Goal: Task Accomplishment & Management: Manage account settings

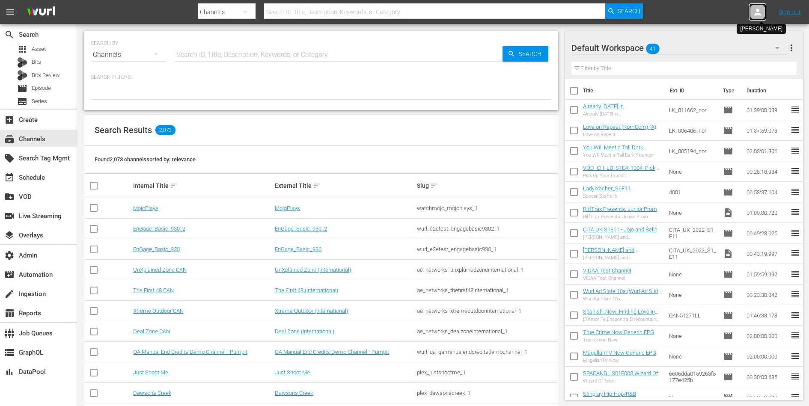
click at [753, 10] on icon at bounding box center [757, 12] width 10 height 10
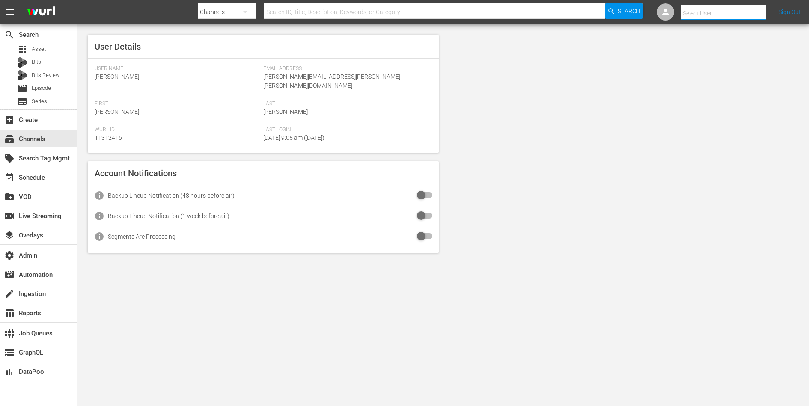
click at [733, 15] on input "text" at bounding box center [735, 13] width 110 height 21
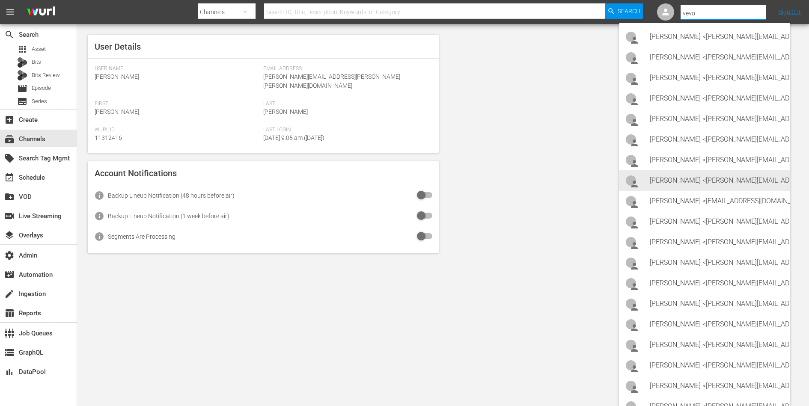
click at [717, 179] on div "Eric Delia <eric.delia@vevo.com>" at bounding box center [717, 180] width 134 height 21
type input "Eric Delia (11314876)"
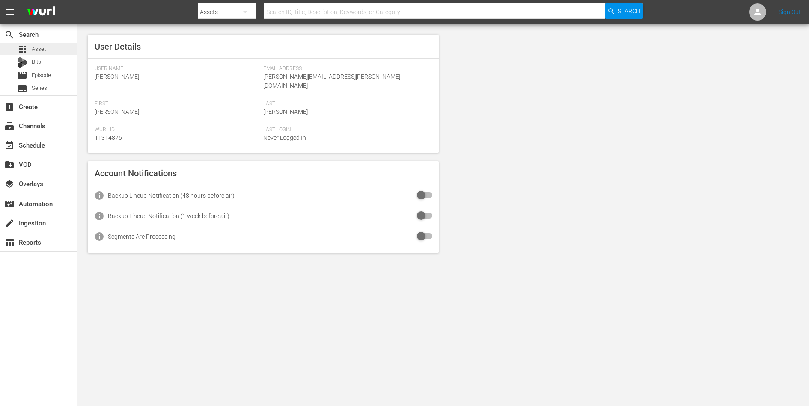
click at [41, 50] on span "Asset" at bounding box center [39, 49] width 14 height 9
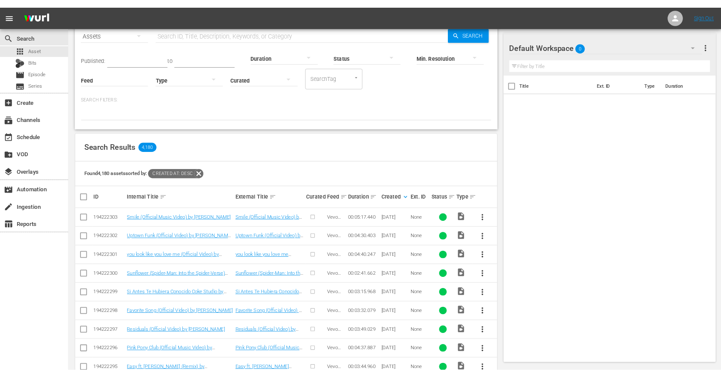
scroll to position [71, 0]
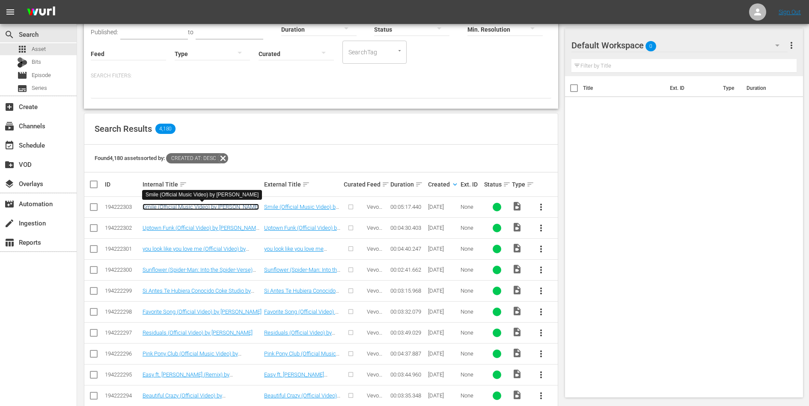
click at [232, 208] on link "Smile (Official Music Video) by Morgan Wallen" at bounding box center [201, 207] width 116 height 6
click at [350, 102] on div "SEARCH BY Search By Assets Search ID, Title, Description, Keywords, or Category…" at bounding box center [321, 45] width 474 height 128
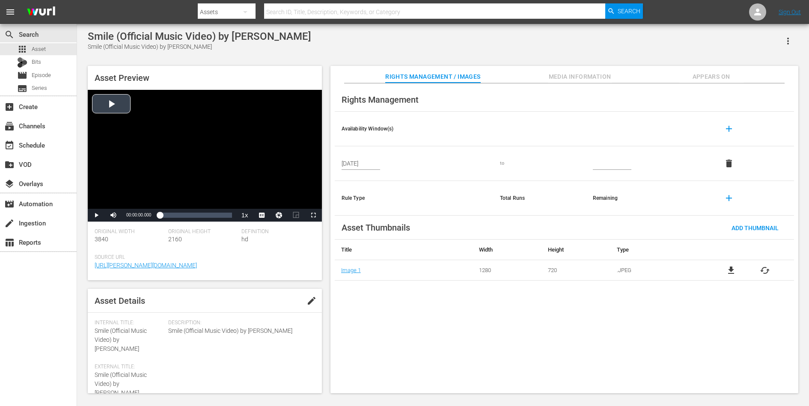
click at [112, 116] on div "Video Player" at bounding box center [205, 149] width 234 height 119
click at [189, 216] on div "Loaded : 11.33% 00:02:08.487 00:00:01.861" at bounding box center [196, 215] width 72 height 9
click at [262, 196] on span "Video Player" at bounding box center [266, 194] width 8 height 9
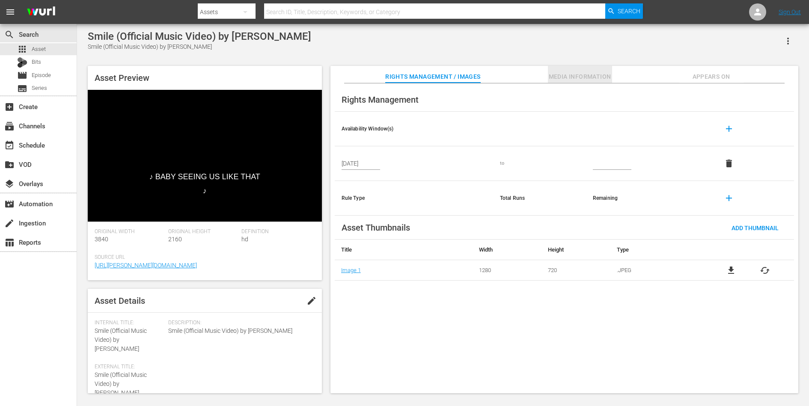
click at [588, 76] on span "Media Information" at bounding box center [580, 76] width 64 height 11
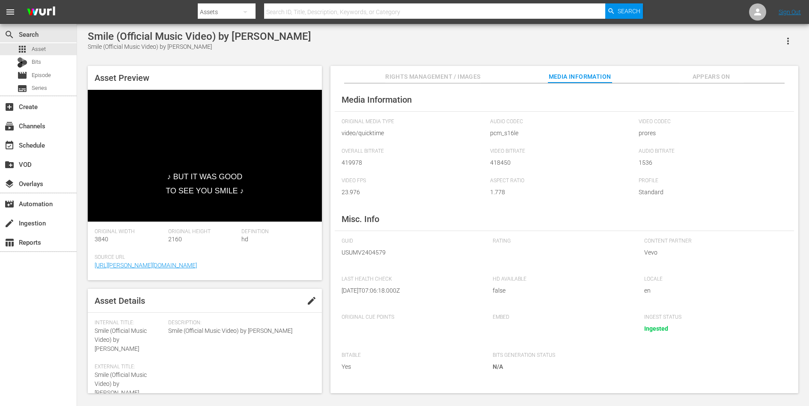
click at [702, 75] on span "Appears On" at bounding box center [711, 76] width 64 height 11
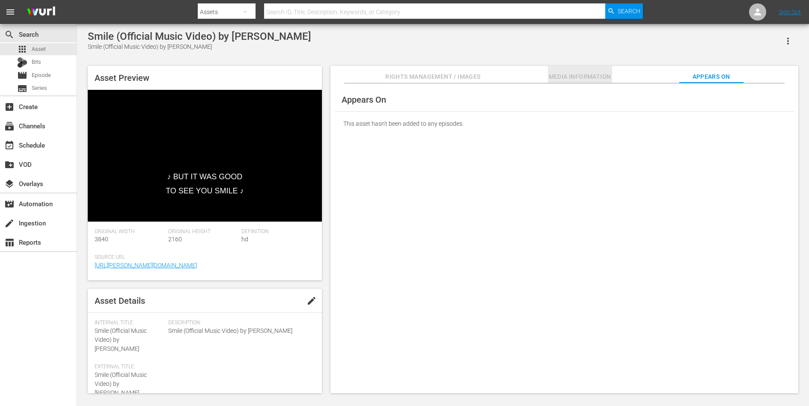
click at [567, 77] on span "Media Information" at bounding box center [580, 76] width 64 height 11
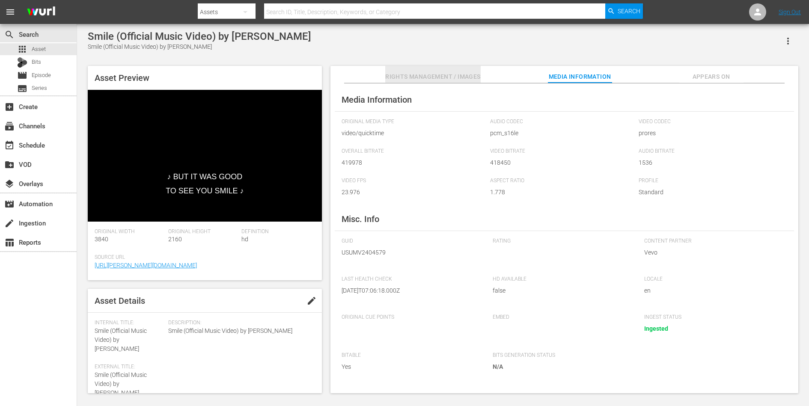
click at [440, 70] on button "Rights Management / Images" at bounding box center [432, 74] width 95 height 17
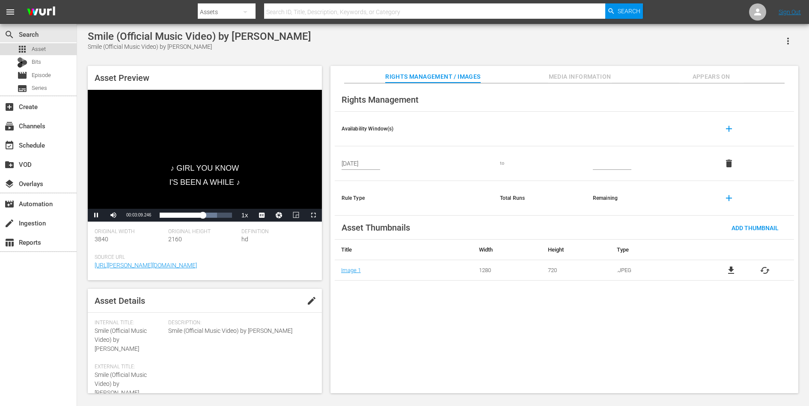
click at [47, 51] on div "apps Asset" at bounding box center [38, 49] width 77 height 12
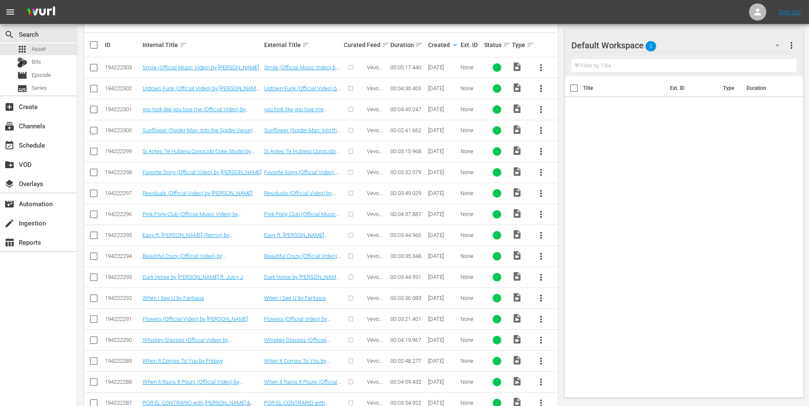
scroll to position [218, 0]
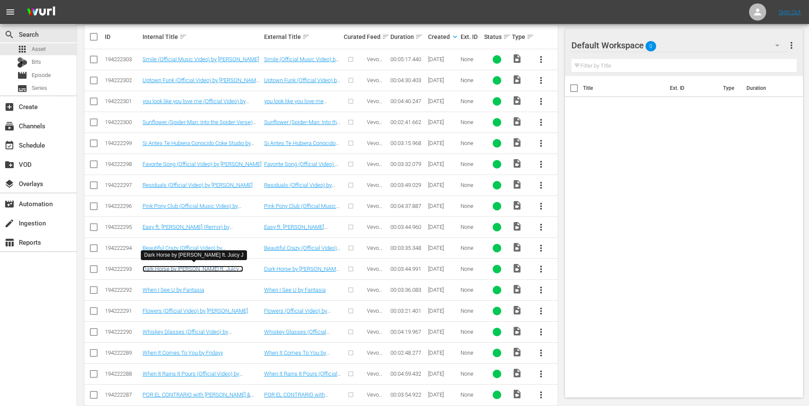
click at [214, 269] on link "Dark Horse by Katy Perry ft. Juicy J" at bounding box center [193, 269] width 101 height 6
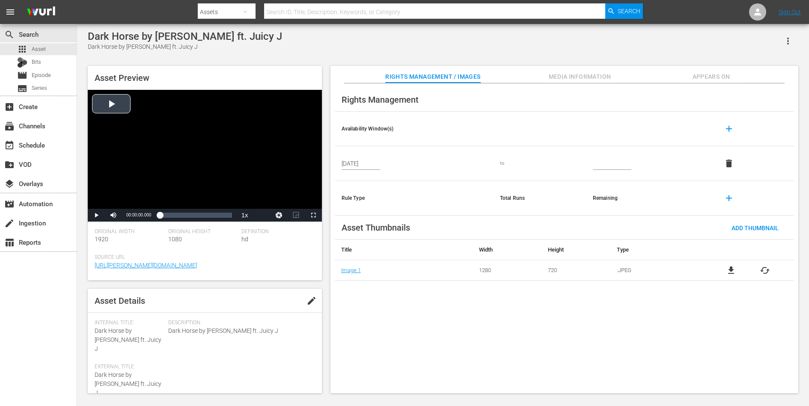
click at [191, 136] on div "Video Player" at bounding box center [205, 149] width 234 height 119
click at [201, 217] on div "00:02:08.566" at bounding box center [201, 215] width 0 height 9
click at [581, 74] on span "Media Information" at bounding box center [580, 76] width 64 height 11
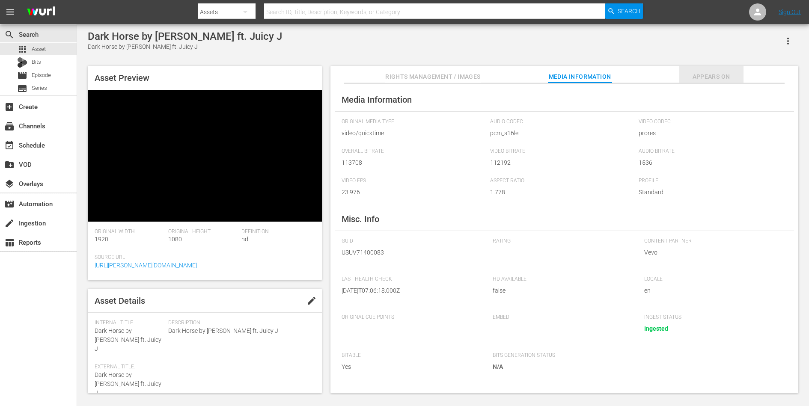
click at [716, 70] on button "Appears On" at bounding box center [711, 74] width 64 height 17
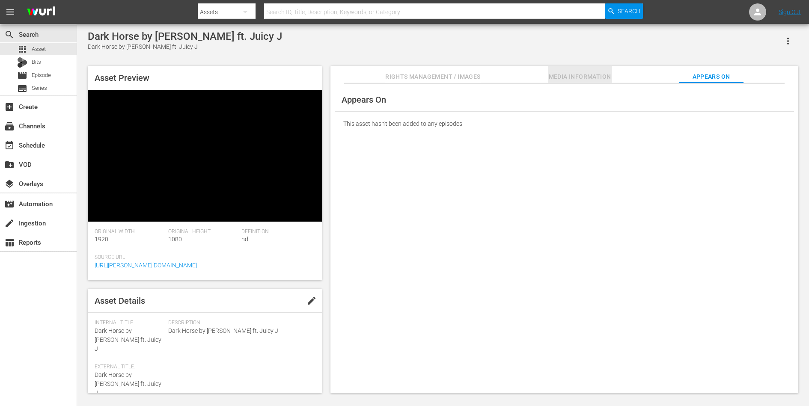
click at [580, 76] on span "Media Information" at bounding box center [580, 76] width 64 height 11
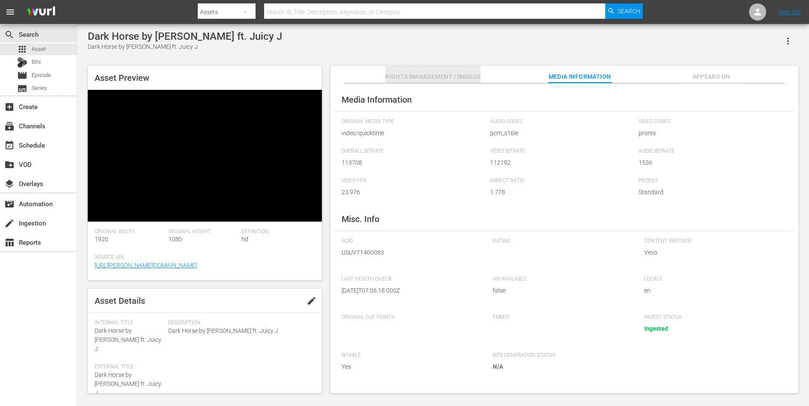
click at [455, 76] on span "Rights Management / Images" at bounding box center [432, 76] width 95 height 11
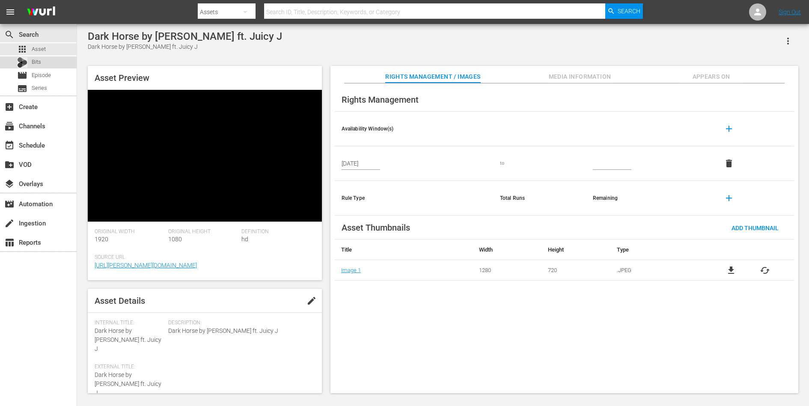
click at [39, 58] on span "Bits" at bounding box center [36, 62] width 9 height 9
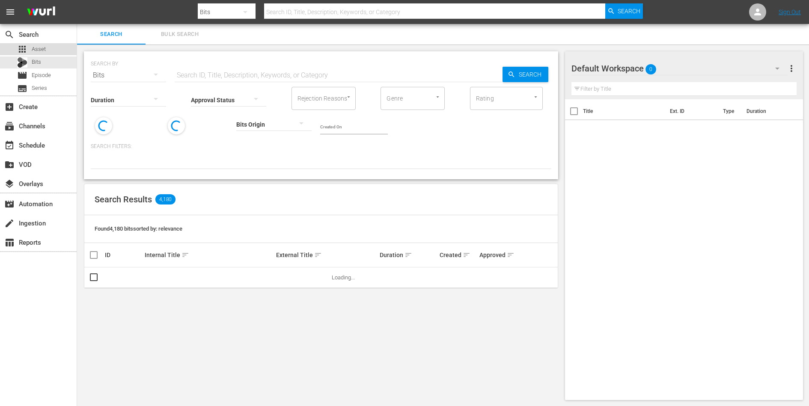
click at [47, 45] on div "apps Asset" at bounding box center [38, 49] width 77 height 12
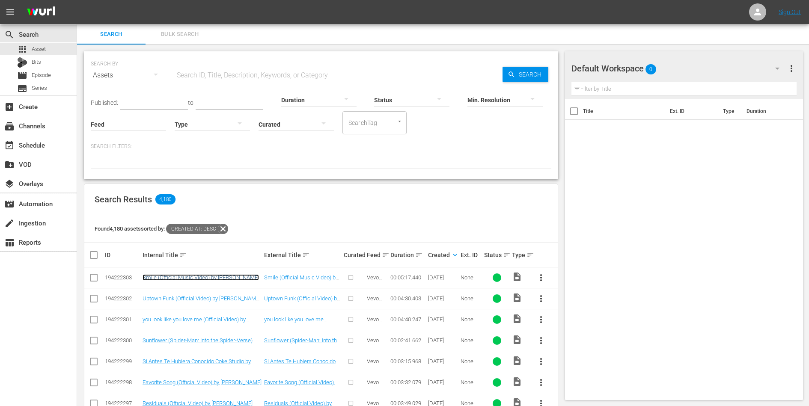
click at [220, 280] on link "Smile (Official Music Video) by Morgan Wallen" at bounding box center [201, 277] width 116 height 6
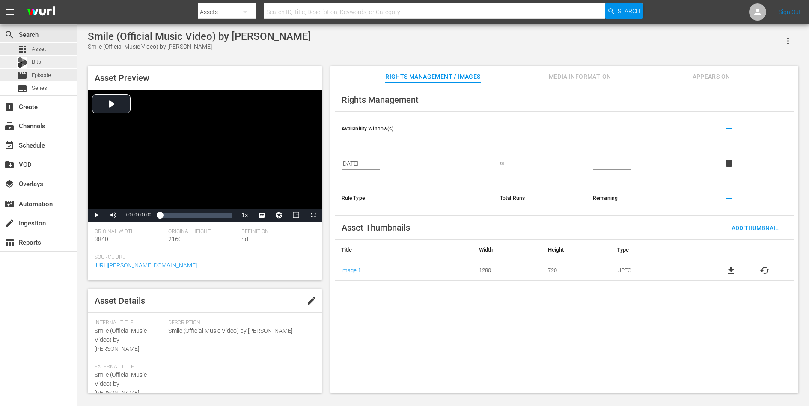
click at [39, 67] on div "Bits" at bounding box center [29, 62] width 24 height 12
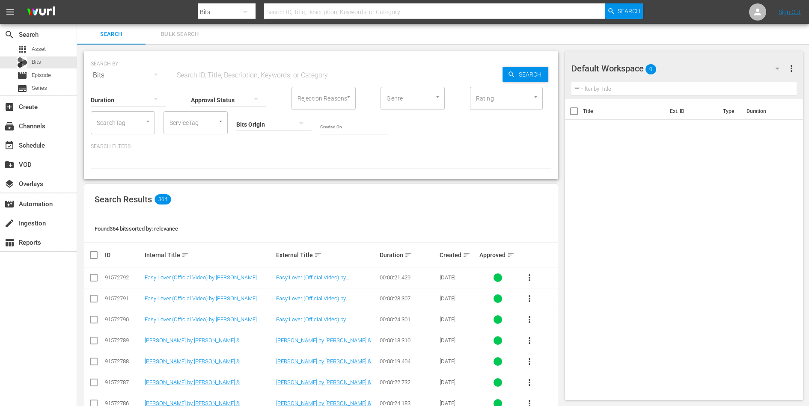
click at [92, 277] on input "checkbox" at bounding box center [94, 279] width 10 height 10
checkbox input "true"
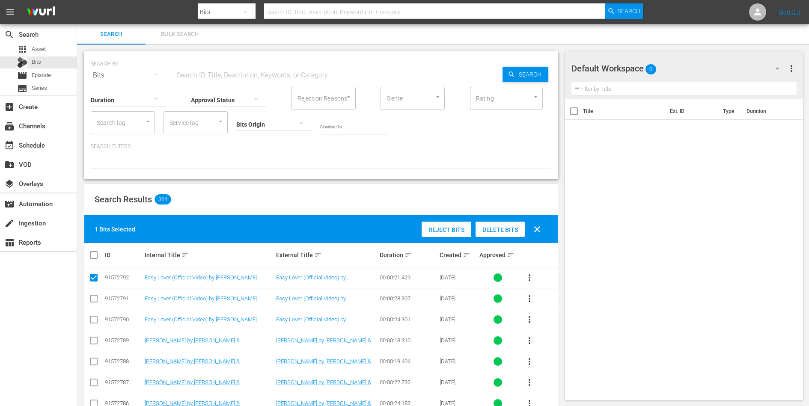
click at [96, 300] on input "checkbox" at bounding box center [94, 300] width 10 height 10
checkbox input "true"
click at [94, 276] on input "checkbox" at bounding box center [94, 279] width 10 height 10
checkbox input "false"
click at [94, 299] on input "checkbox" at bounding box center [94, 300] width 10 height 10
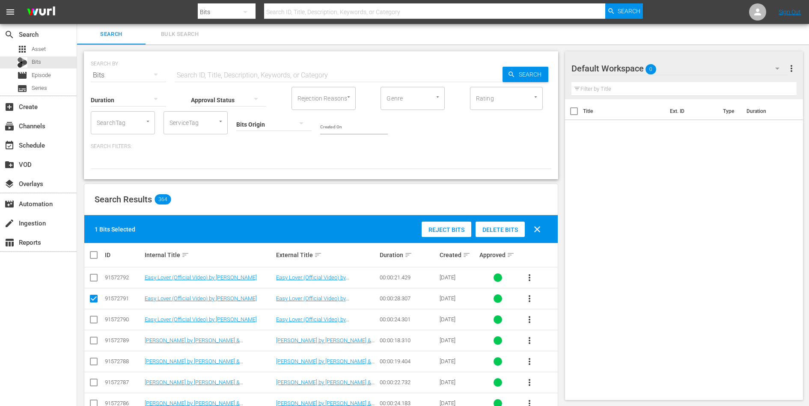
checkbox input "false"
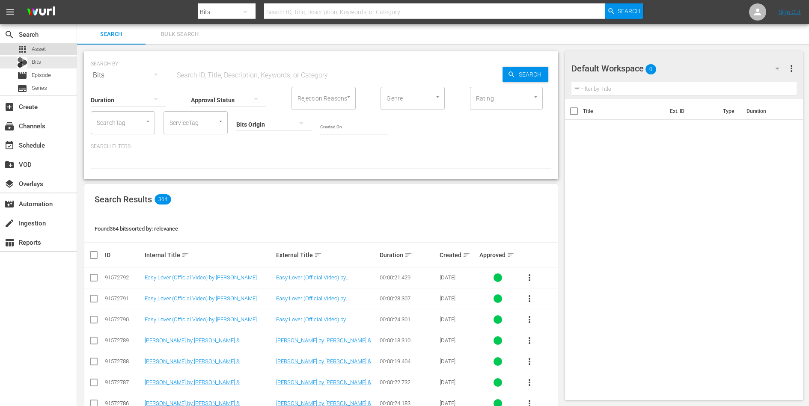
click at [32, 50] on span "Asset" at bounding box center [39, 49] width 14 height 9
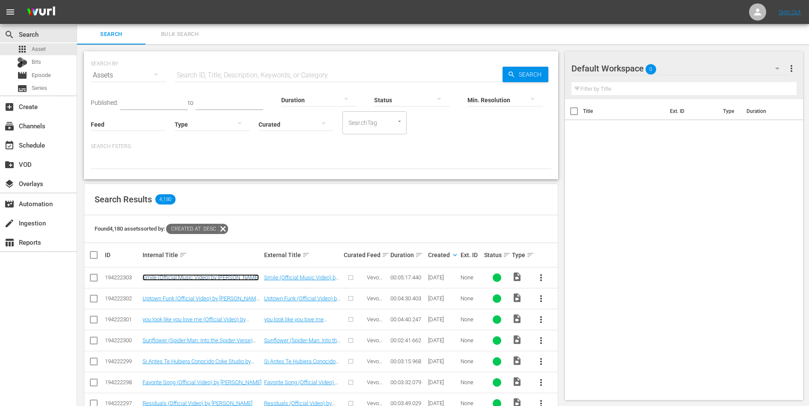
click at [173, 279] on link "Smile (Official Music Video) by Morgan Wallen" at bounding box center [201, 277] width 116 height 6
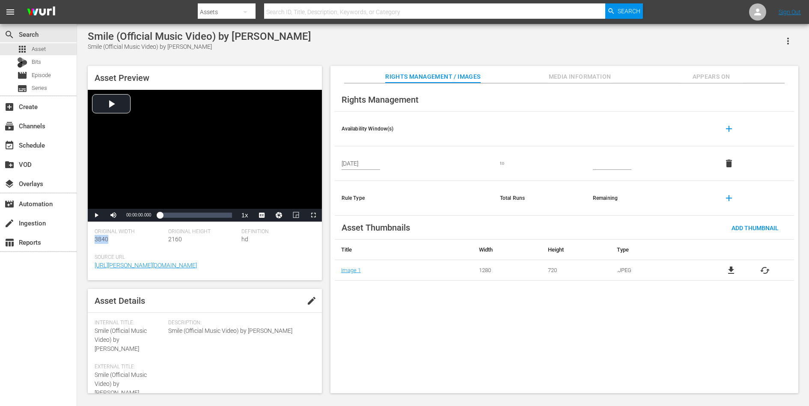
drag, startPoint x: 94, startPoint y: 237, endPoint x: 142, endPoint y: 237, distance: 47.9
click at [142, 237] on div "Original Width 3840" at bounding box center [132, 242] width 74 height 26
click at [52, 50] on div "apps Asset" at bounding box center [38, 49] width 77 height 12
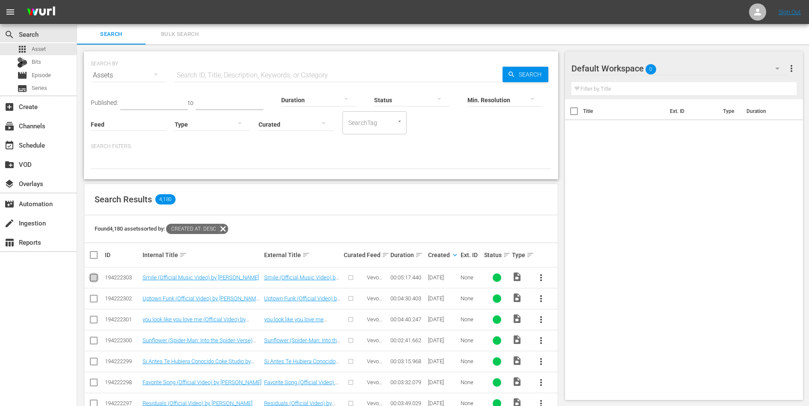
click at [92, 274] on input "checkbox" at bounding box center [94, 279] width 10 height 10
checkbox input "true"
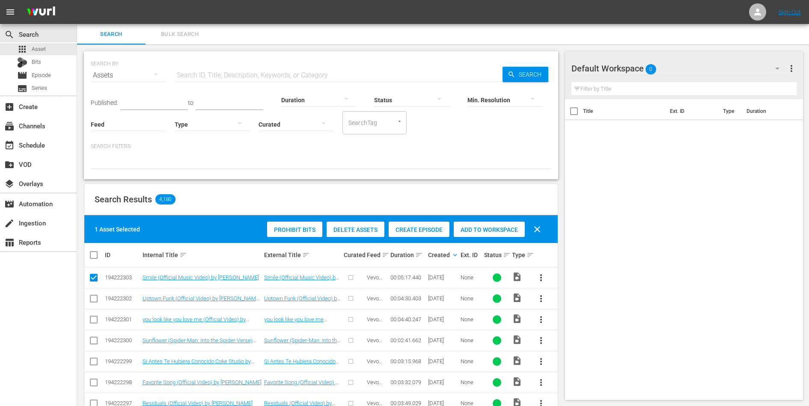
click at [92, 304] on input "checkbox" at bounding box center [94, 300] width 10 height 10
checkbox input "true"
click at [91, 318] on input "checkbox" at bounding box center [94, 321] width 10 height 10
checkbox input "true"
click at [96, 342] on input "checkbox" at bounding box center [94, 342] width 10 height 10
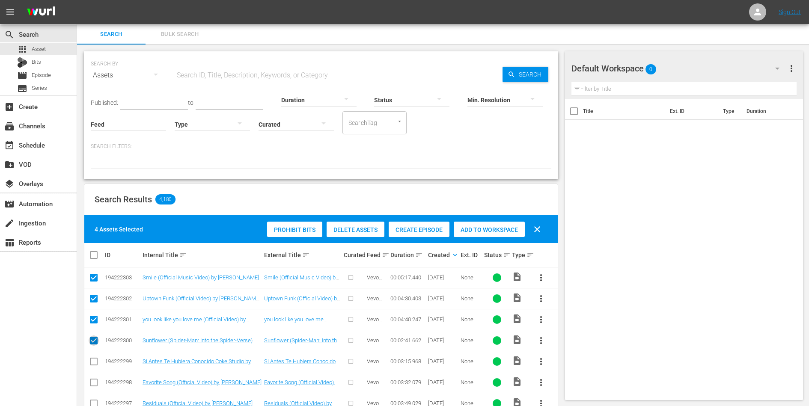
click at [96, 341] on input "checkbox" at bounding box center [94, 342] width 10 height 10
checkbox input "false"
click at [95, 317] on input "checkbox" at bounding box center [94, 321] width 10 height 10
checkbox input "false"
click at [93, 276] on input "checkbox" at bounding box center [94, 279] width 10 height 10
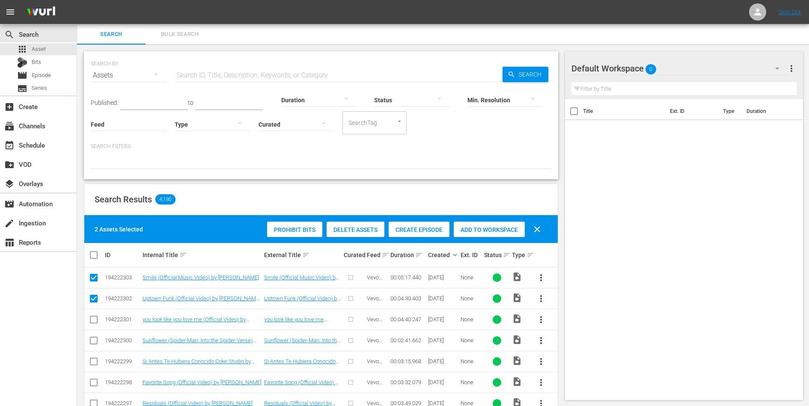
checkbox input "false"
click at [96, 301] on input "checkbox" at bounding box center [94, 300] width 10 height 10
checkbox input "false"
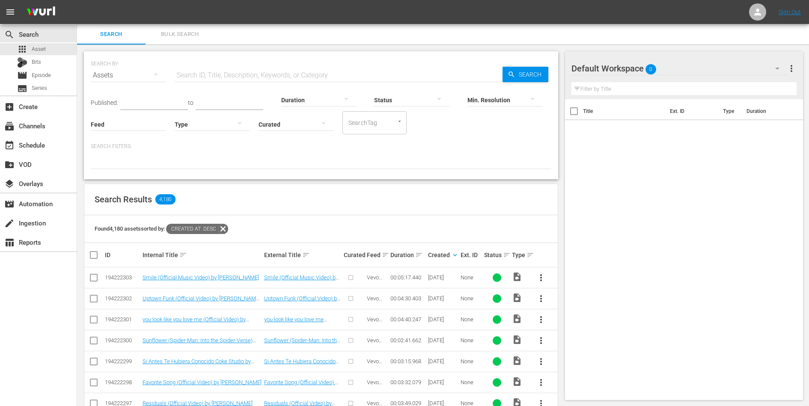
click at [270, 173] on div "SEARCH BY Search By Assets Search ID, Title, Description, Keywords, or Category…" at bounding box center [321, 115] width 474 height 128
click at [143, 157] on div at bounding box center [321, 161] width 460 height 15
drag, startPoint x: 130, startPoint y: 148, endPoint x: 99, endPoint y: 148, distance: 30.8
click at [99, 148] on p "Search Filters:" at bounding box center [321, 146] width 460 height 7
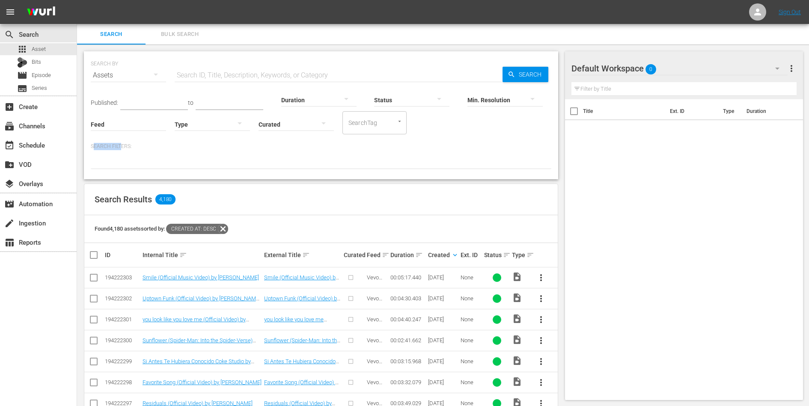
drag, startPoint x: 94, startPoint y: 148, endPoint x: 119, endPoint y: 148, distance: 25.3
click at [119, 148] on p "Search Filters:" at bounding box center [321, 146] width 460 height 7
click at [97, 276] on input "checkbox" at bounding box center [94, 279] width 10 height 10
checkbox input "true"
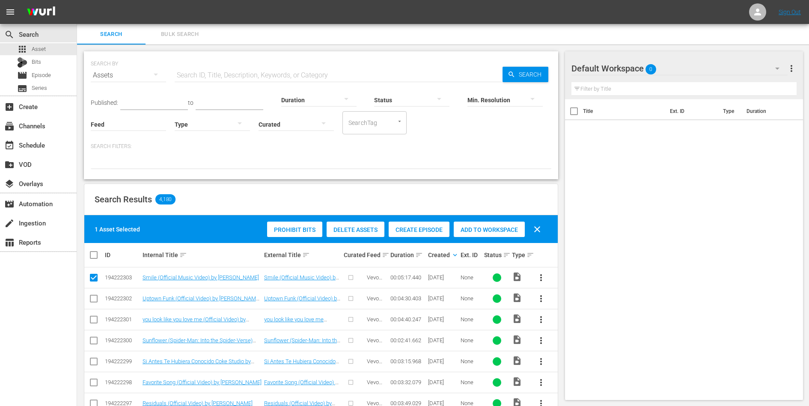
click at [92, 299] on input "checkbox" at bounding box center [94, 300] width 10 height 10
checkbox input "true"
click at [93, 322] on input "checkbox" at bounding box center [94, 321] width 10 height 10
checkbox input "true"
click at [96, 359] on input "checkbox" at bounding box center [94, 363] width 10 height 10
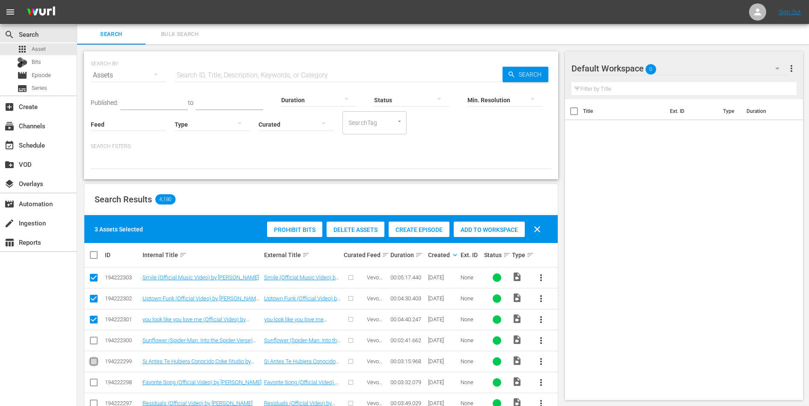
checkbox input "true"
click at [96, 345] on input "checkbox" at bounding box center [94, 342] width 10 height 10
checkbox input "true"
click at [94, 278] on input "checkbox" at bounding box center [94, 279] width 10 height 10
checkbox input "false"
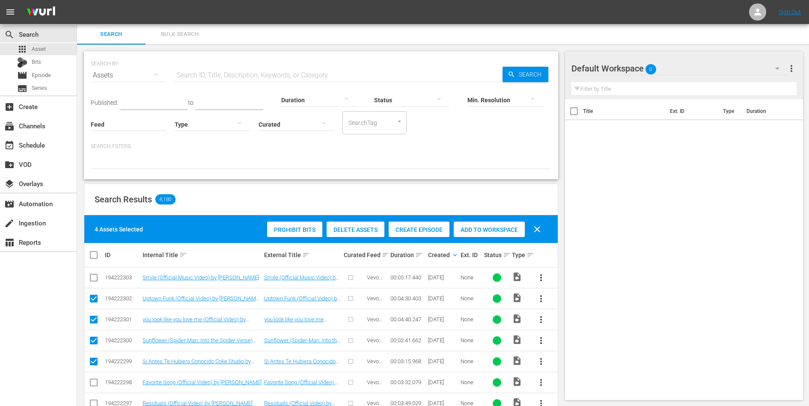
click at [94, 290] on td at bounding box center [93, 298] width 19 height 21
click at [94, 294] on icon at bounding box center [94, 299] width 10 height 10
click at [94, 298] on input "checkbox" at bounding box center [94, 300] width 10 height 10
checkbox input "false"
click at [94, 318] on input "checkbox" at bounding box center [94, 321] width 10 height 10
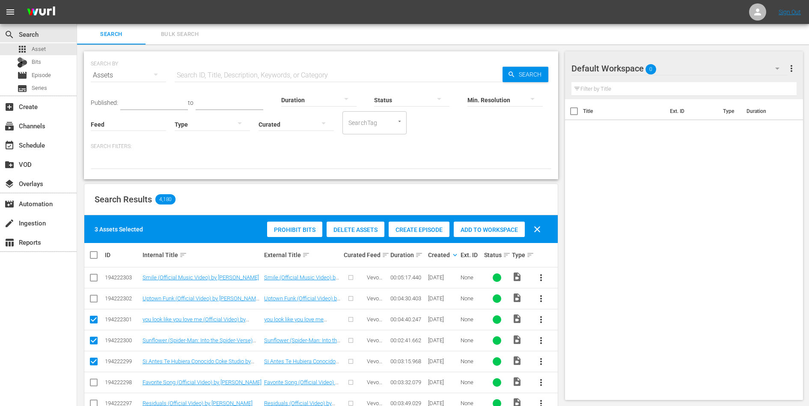
checkbox input "false"
click at [92, 337] on input "checkbox" at bounding box center [94, 342] width 10 height 10
checkbox input "false"
click at [94, 362] on input "checkbox" at bounding box center [94, 363] width 10 height 10
checkbox input "false"
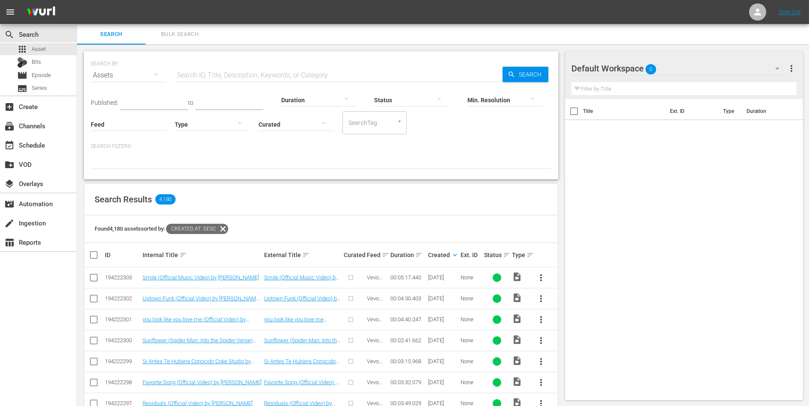
click at [179, 155] on div at bounding box center [321, 161] width 460 height 15
click at [28, 61] on div "Bits" at bounding box center [29, 62] width 24 height 12
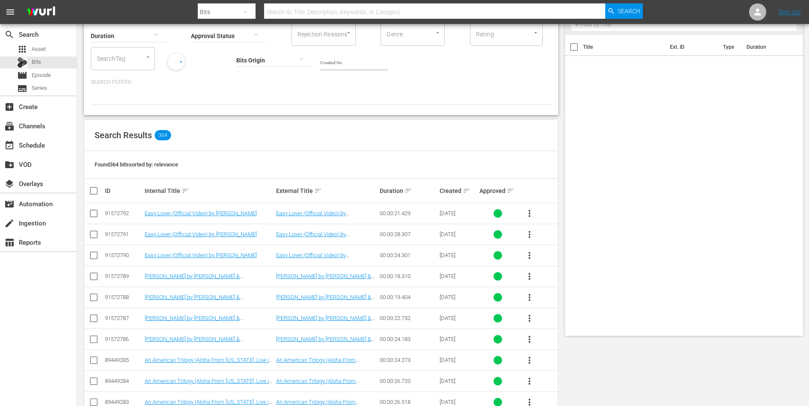
scroll to position [78, 0]
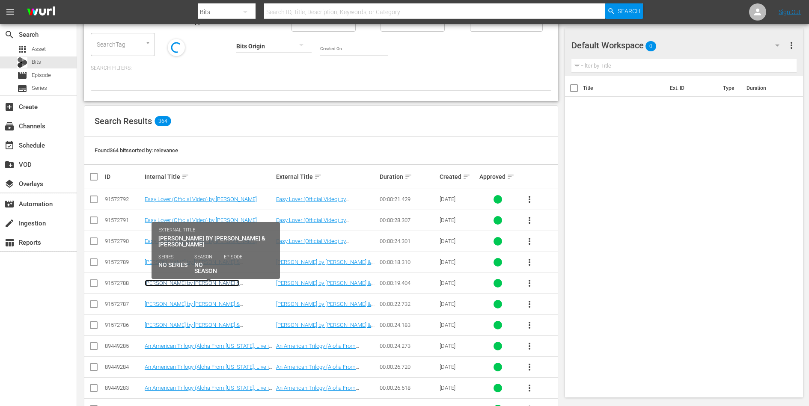
click at [207, 282] on link "luther by Kendrick Lamar & SZA" at bounding box center [192, 286] width 95 height 13
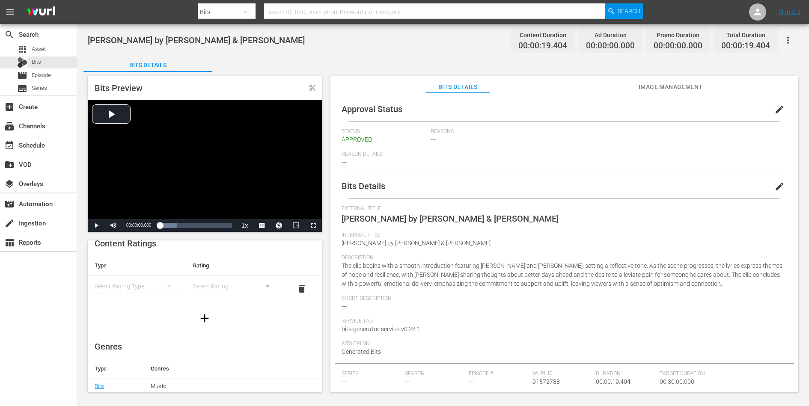
scroll to position [10, 0]
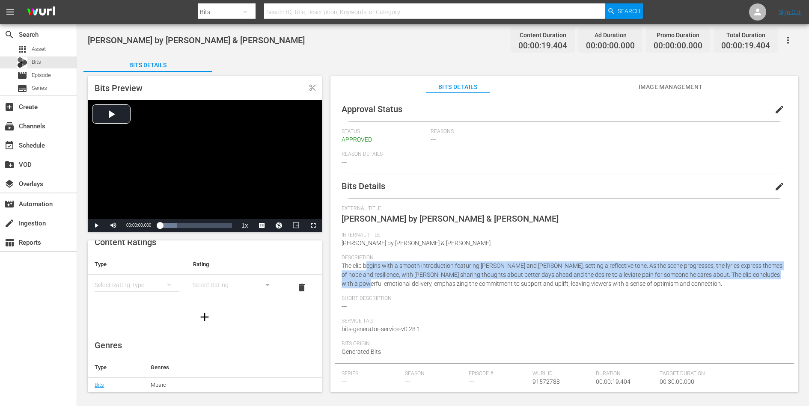
drag, startPoint x: 366, startPoint y: 265, endPoint x: 366, endPoint y: 281, distance: 16.3
click at [366, 281] on span "The clip begins with a smooth introduction featuring Kendrick Lamar and SZA, se…" at bounding box center [562, 274] width 441 height 25
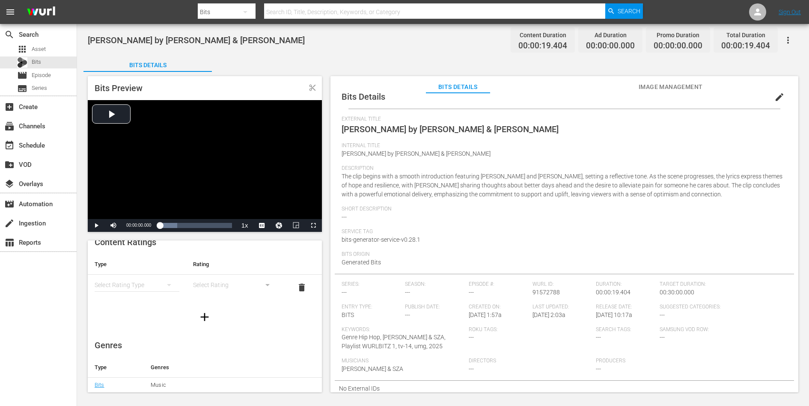
scroll to position [0, 0]
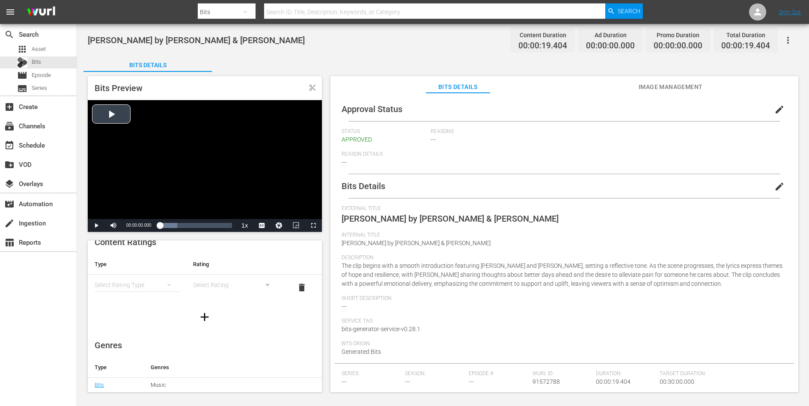
click at [174, 118] on div "Video Player" at bounding box center [205, 159] width 234 height 119
click at [96, 226] on span "Video Player" at bounding box center [96, 226] width 0 height 0
click at [202, 226] on div "00:00:19.285" at bounding box center [181, 225] width 42 height 9
click at [96, 226] on span "Video Player" at bounding box center [96, 226] width 0 height 0
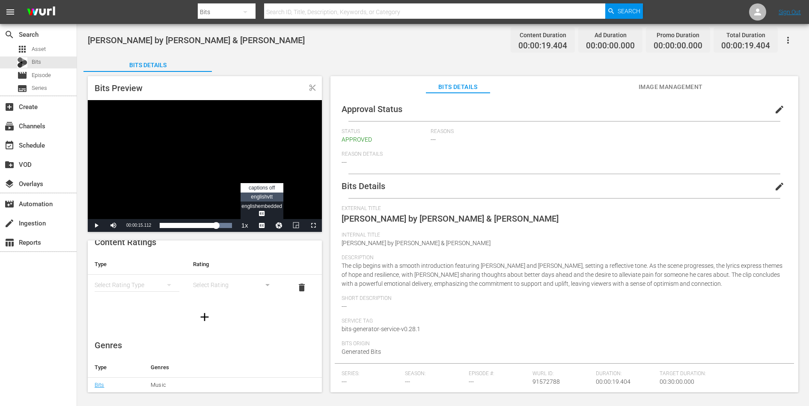
click at [260, 198] on span "englishvtt" at bounding box center [262, 197] width 22 height 6
click at [96, 226] on span "Video Player" at bounding box center [96, 226] width 0 height 0
click at [256, 204] on span "englishembedded Captions" at bounding box center [261, 209] width 41 height 13
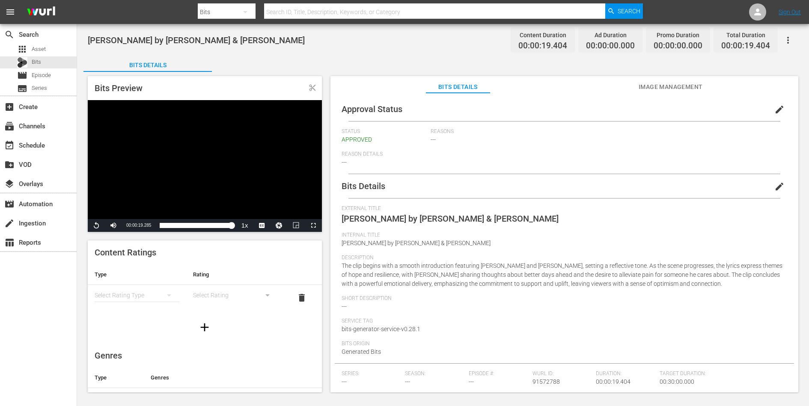
click at [775, 184] on span "edit" at bounding box center [779, 186] width 10 height 10
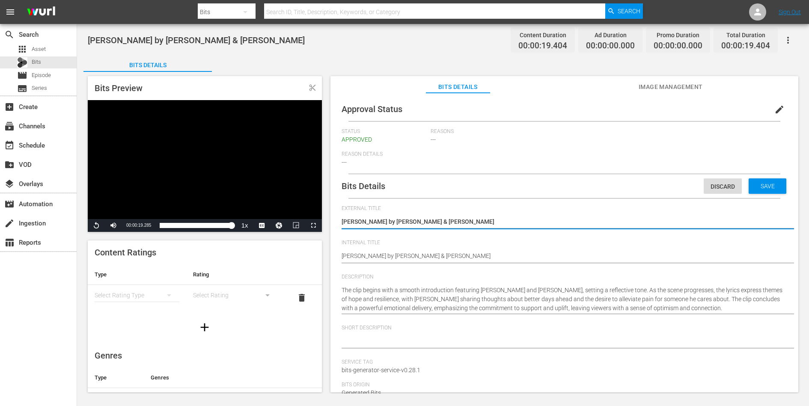
type input "No Series"
click at [712, 181] on div "Discard" at bounding box center [723, 186] width 38 height 16
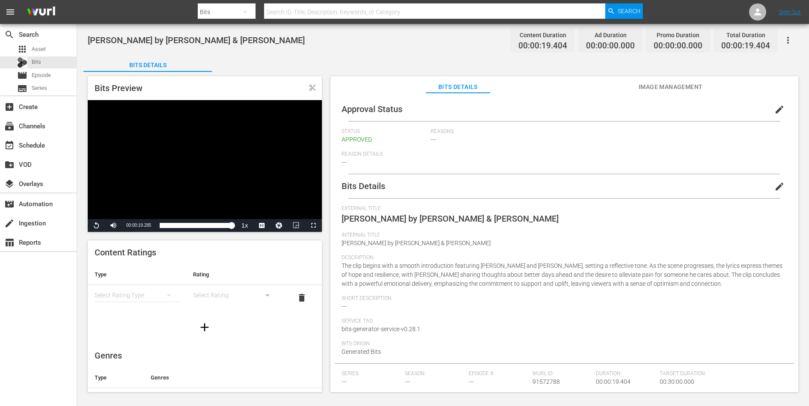
click at [774, 110] on span "edit" at bounding box center [779, 109] width 10 height 10
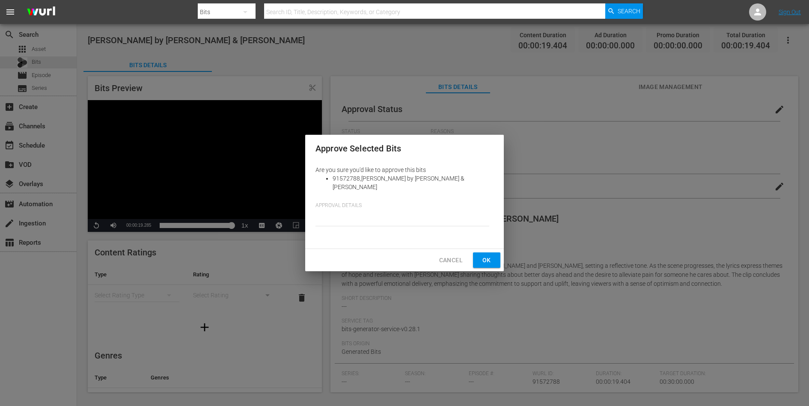
click at [453, 261] on span "Cancel" at bounding box center [451, 260] width 24 height 11
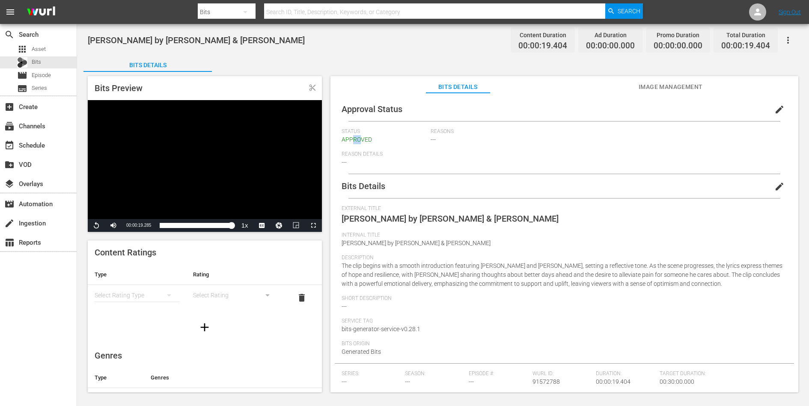
drag, startPoint x: 359, startPoint y: 141, endPoint x: 351, endPoint y: 141, distance: 7.7
click at [351, 141] on span "APPROVED" at bounding box center [357, 139] width 30 height 7
drag, startPoint x: 351, startPoint y: 141, endPoint x: 367, endPoint y: 141, distance: 16.3
click at [367, 141] on span "APPROVED" at bounding box center [357, 139] width 30 height 7
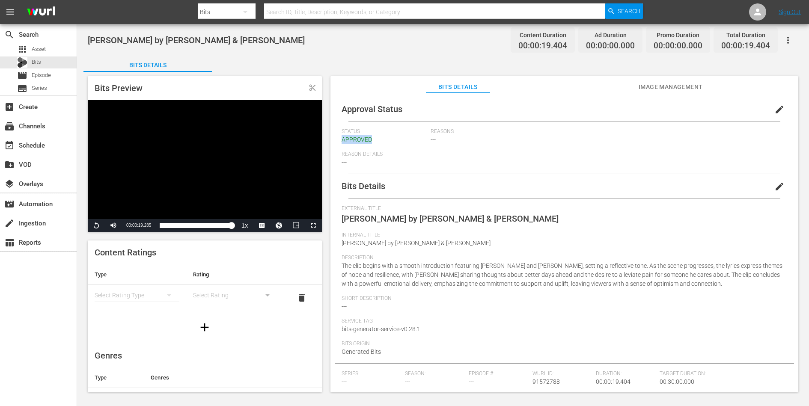
click at [367, 141] on span "APPROVED" at bounding box center [357, 139] width 30 height 7
click at [655, 84] on span "Image Management" at bounding box center [671, 87] width 64 height 11
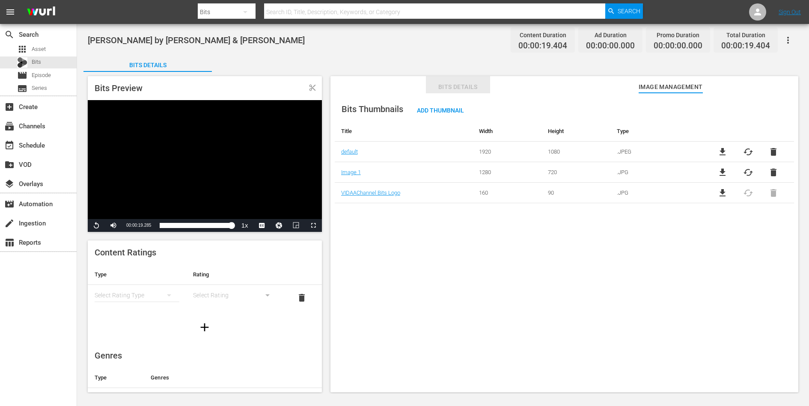
click at [445, 91] on span "Bits Details" at bounding box center [458, 87] width 64 height 11
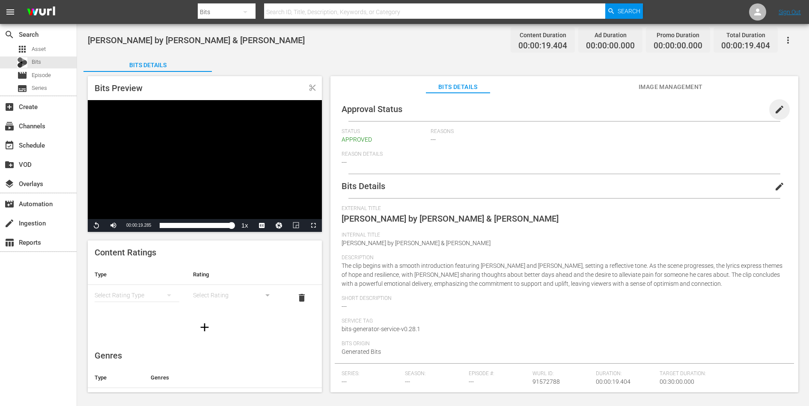
click at [775, 109] on span "edit" at bounding box center [779, 109] width 10 height 10
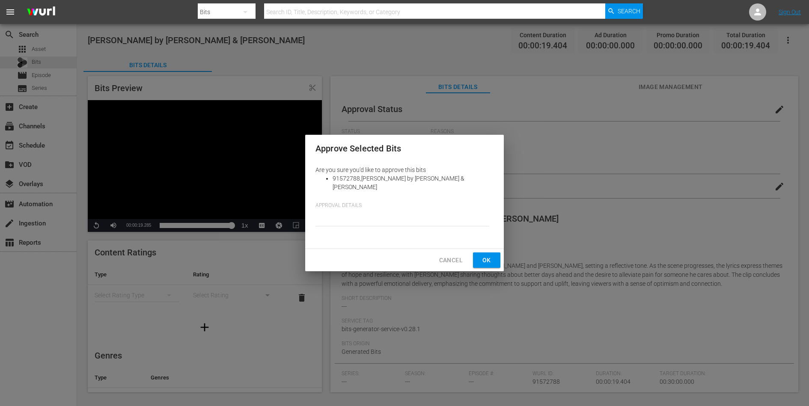
click at [353, 187] on div "Are you sure you'd like to approve this bits 91572788 , luther by Kendrick Lama…" at bounding box center [404, 201] width 199 height 78
click at [353, 180] on li "91572788 , luther by Kendrick Lamar & SZA" at bounding box center [413, 182] width 161 height 17
drag, startPoint x: 353, startPoint y: 180, endPoint x: 350, endPoint y: 208, distance: 28.0
click at [350, 208] on div "Are you sure you'd like to approve this bits 91572788 , luther by Kendrick Lama…" at bounding box center [404, 201] width 199 height 78
click at [350, 209] on div at bounding box center [402, 219] width 174 height 21
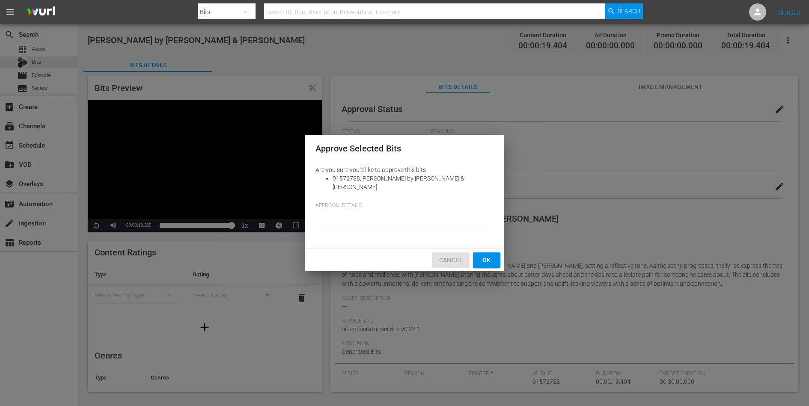
click at [454, 258] on span "Cancel" at bounding box center [451, 260] width 24 height 11
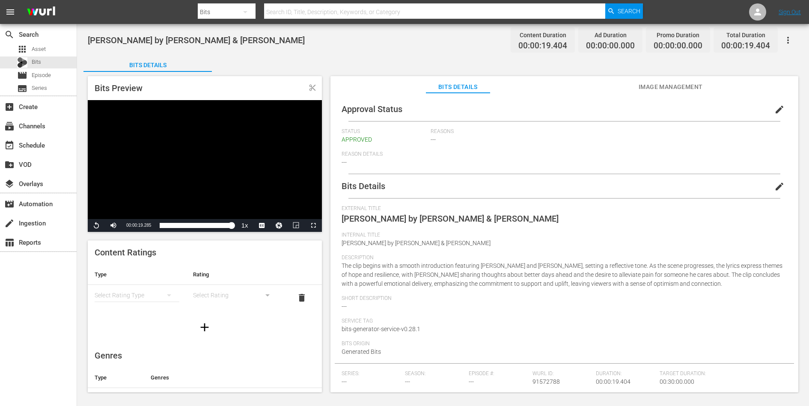
scroll to position [90, 0]
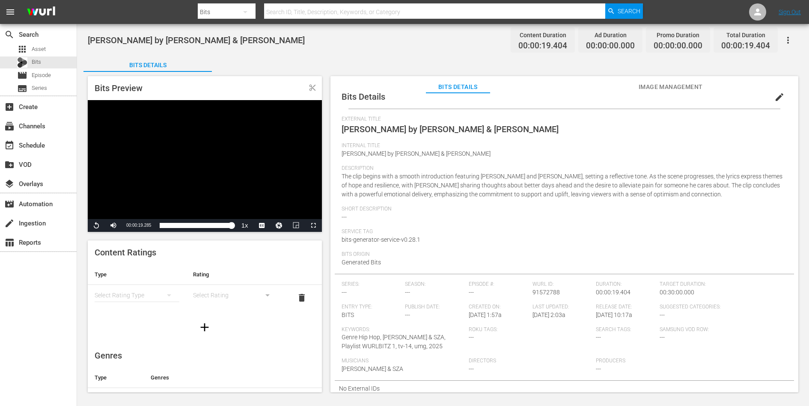
click at [649, 89] on span "Image Management" at bounding box center [671, 87] width 64 height 11
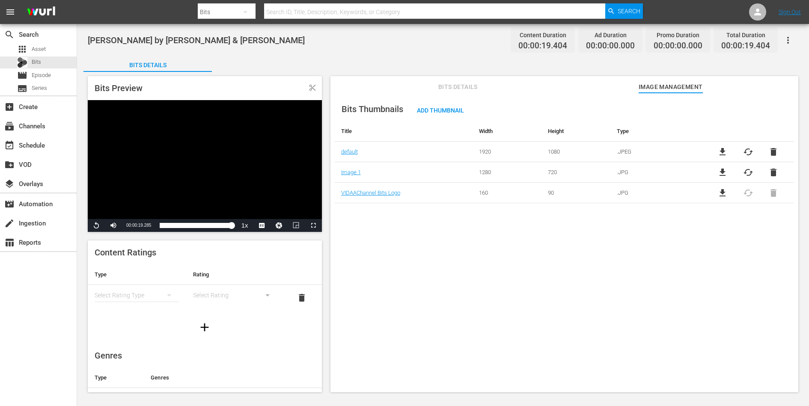
click at [466, 81] on button "Bits Details" at bounding box center [458, 84] width 64 height 17
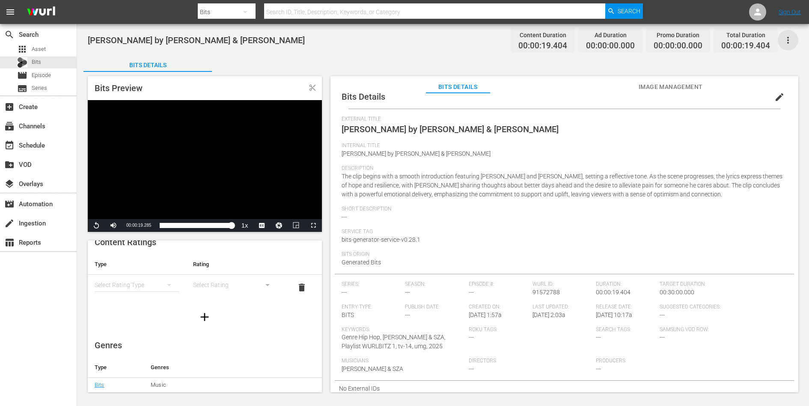
click at [791, 41] on icon "button" at bounding box center [788, 40] width 10 height 10
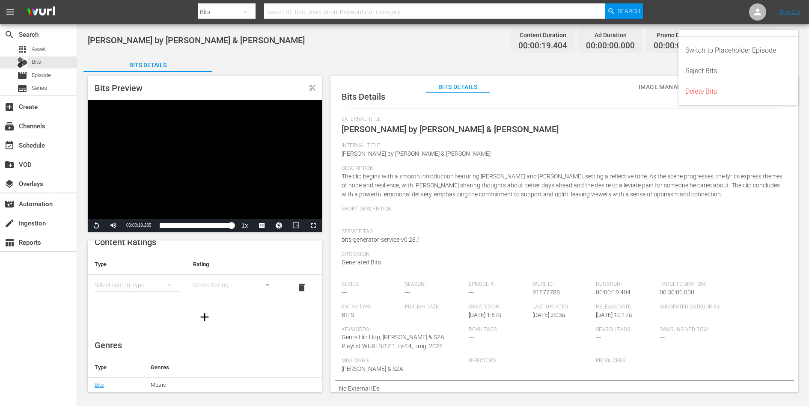
click at [602, 62] on div "Bits Details Bits Preview content_cut Video Player is loading. Play Video Repla…" at bounding box center [442, 227] width 719 height 345
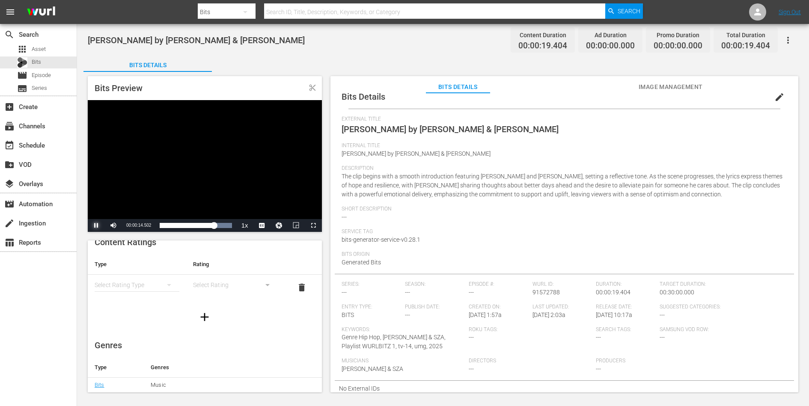
click at [96, 226] on span "Video Player" at bounding box center [96, 226] width 0 height 0
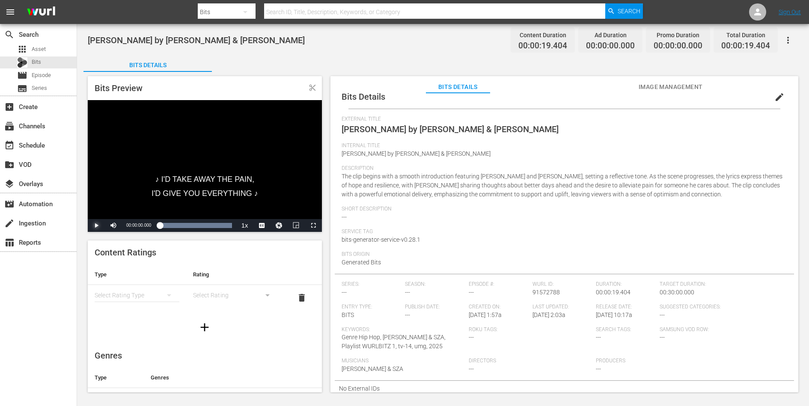
scroll to position [10, 0]
drag, startPoint x: 160, startPoint y: 367, endPoint x: 160, endPoint y: 382, distance: 14.6
click at [160, 382] on table "Type Genres Bits Music" at bounding box center [205, 375] width 234 height 36
click at [0, 0] on div "Music" at bounding box center [0, 0] width 0 height 0
drag, startPoint x: 160, startPoint y: 382, endPoint x: 160, endPoint y: 367, distance: 14.6
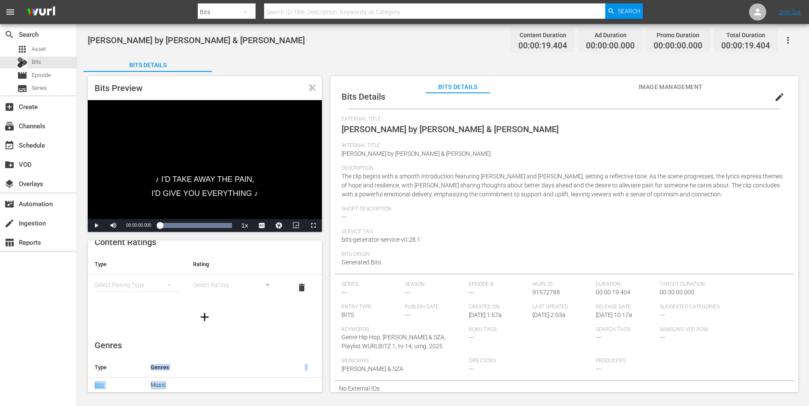
click at [160, 367] on table "Type Genres Bits Music" at bounding box center [205, 375] width 234 height 36
click at [160, 367] on th "Genres" at bounding box center [221, 367] width 154 height 21
click at [59, 63] on div "Bits" at bounding box center [38, 62] width 77 height 12
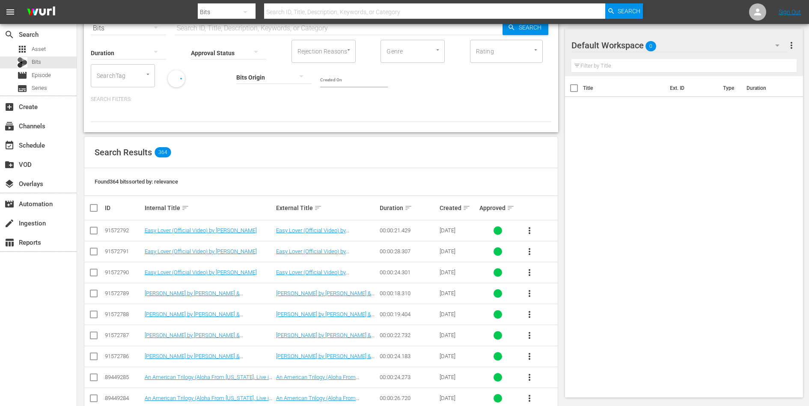
scroll to position [93, 0]
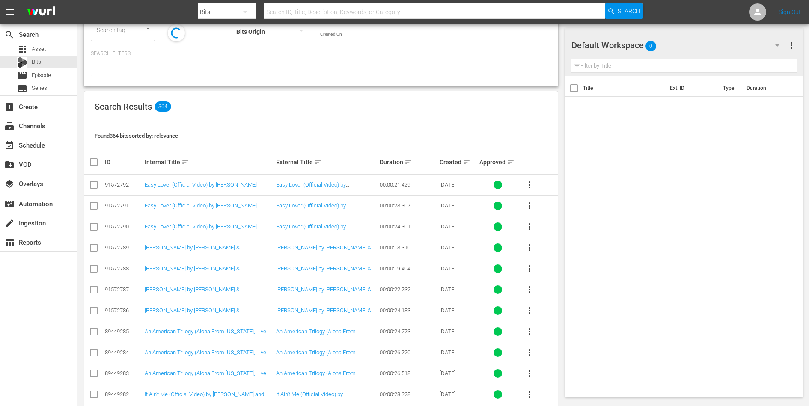
click at [528, 265] on span "more_vert" at bounding box center [529, 269] width 10 height 10
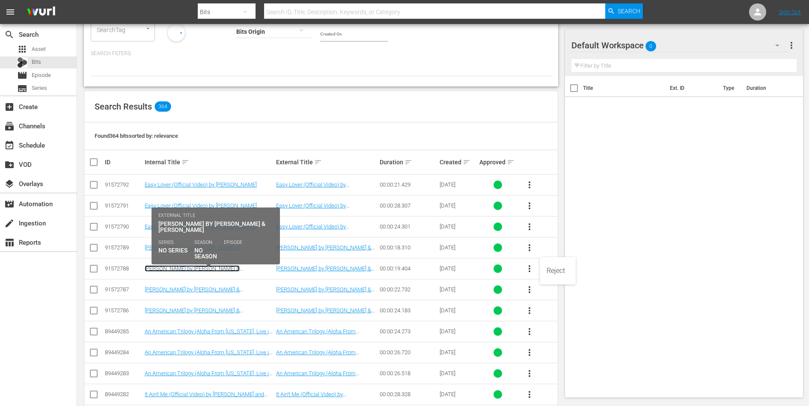
click at [211, 267] on link "luther by Kendrick Lamar & SZA" at bounding box center [192, 271] width 95 height 13
click at [216, 267] on link "luther by Kendrick Lamar & SZA" at bounding box center [192, 271] width 95 height 13
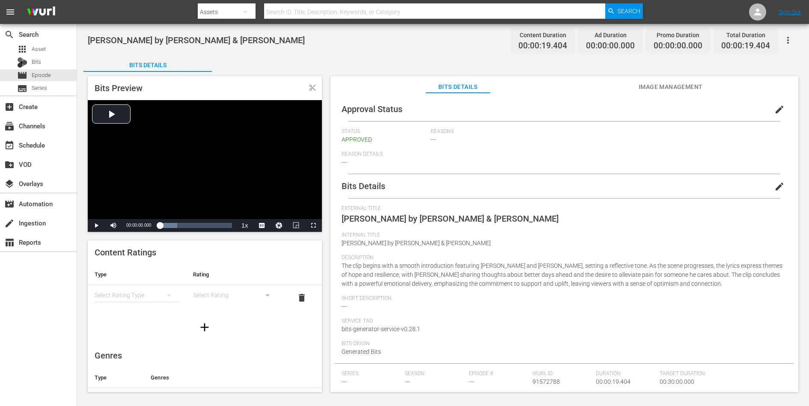
click at [790, 45] on button "button" at bounding box center [788, 40] width 21 height 21
click at [627, 62] on div "Bits Details Bits Preview content_cut Video Player is loading. Play Video Play …" at bounding box center [442, 227] width 719 height 345
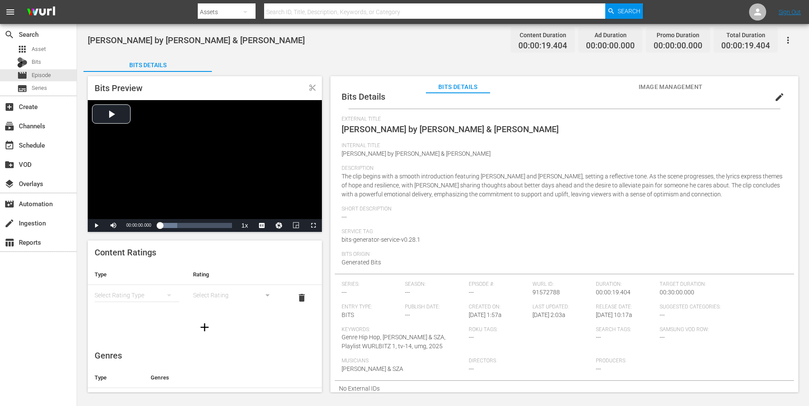
click at [793, 39] on button "button" at bounding box center [788, 40] width 21 height 21
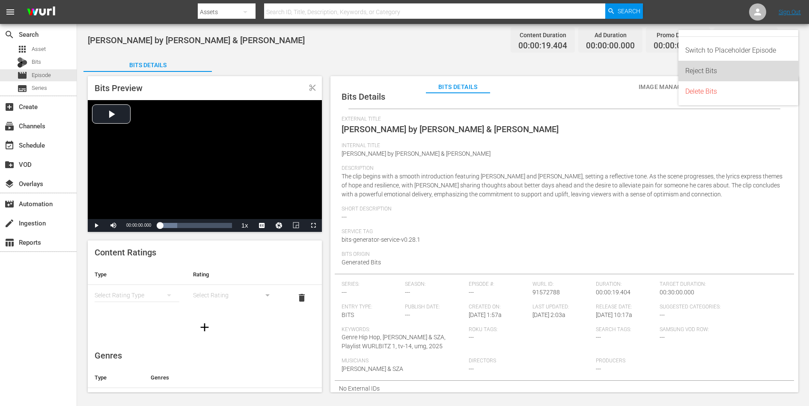
click at [731, 62] on div "Reject Bits" at bounding box center [738, 71] width 106 height 21
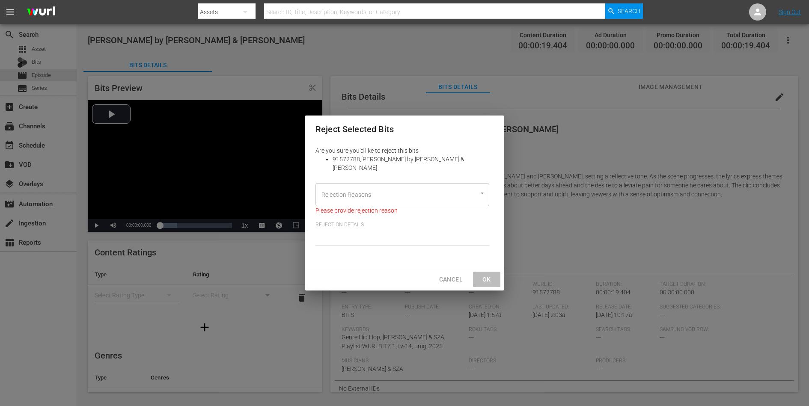
click at [479, 194] on div "Rejection Reasons" at bounding box center [402, 194] width 174 height 23
click at [446, 279] on span "Cancel" at bounding box center [451, 279] width 24 height 11
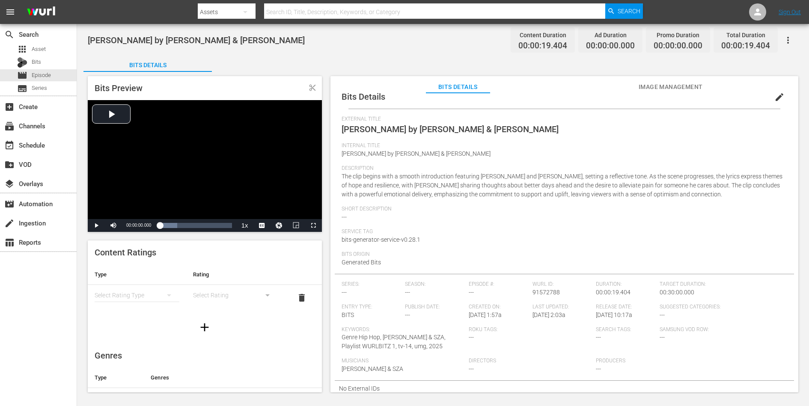
click at [788, 40] on icon "button" at bounding box center [788, 40] width 2 height 7
click at [630, 60] on div "Bits Details Bits Preview content_cut Video Player is loading. Play Video Play …" at bounding box center [442, 227] width 719 height 345
click at [758, 14] on icon at bounding box center [757, 12] width 7 height 7
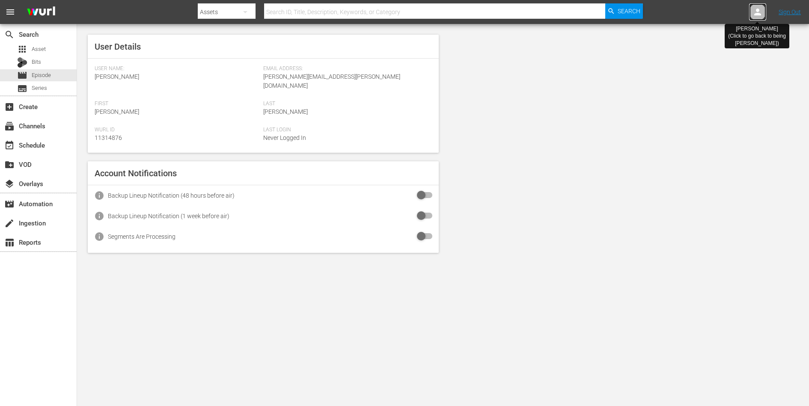
click at [758, 14] on icon at bounding box center [757, 12] width 7 height 7
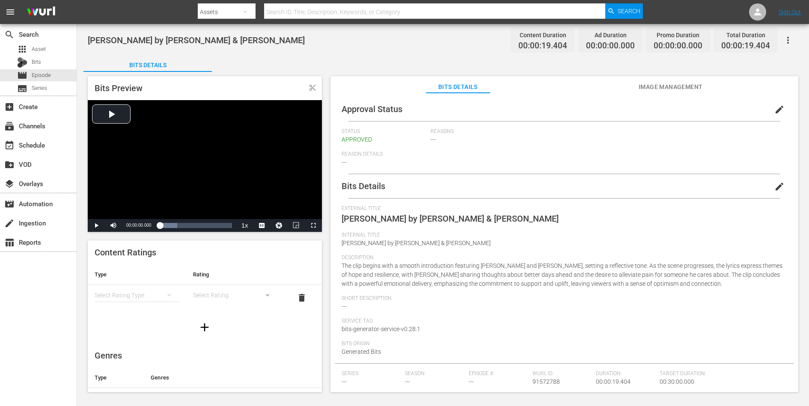
click at [647, 33] on button "button" at bounding box center [788, 40] width 21 height 21
click at [647, 75] on div "Reject Bits" at bounding box center [738, 71] width 106 height 21
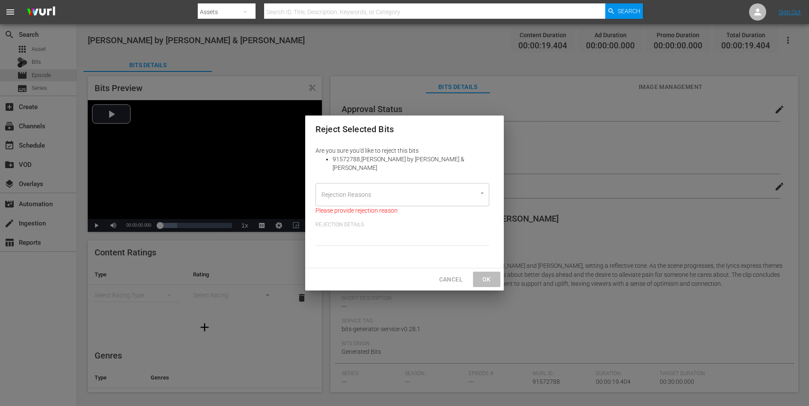
click at [482, 190] on icon "Open" at bounding box center [482, 193] width 6 height 6
click at [498, 245] on div "Are you sure you'd like to reject this bits 91572788 , [PERSON_NAME] by [PERSON…" at bounding box center [404, 201] width 199 height 116
drag, startPoint x: 447, startPoint y: 270, endPoint x: 384, endPoint y: 267, distance: 62.6
click at [384, 268] on div "Cancel Ok" at bounding box center [404, 279] width 199 height 23
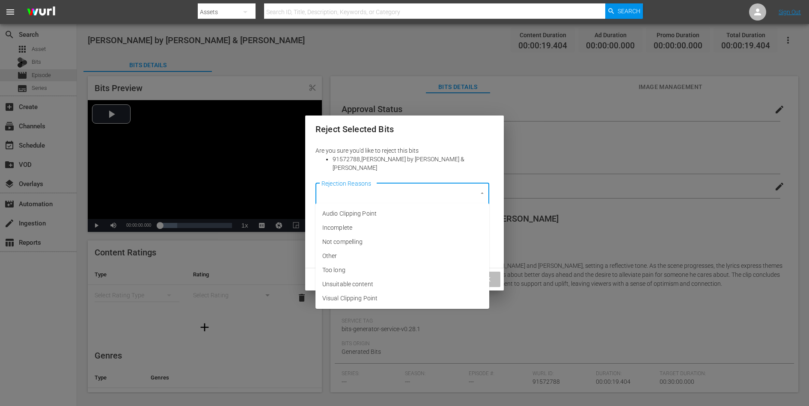
click at [402, 190] on input "Rejection Reasons" at bounding box center [390, 194] width 142 height 15
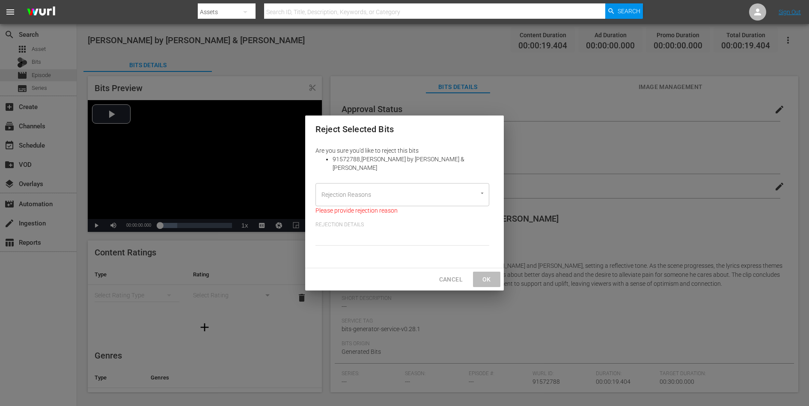
click at [497, 239] on div "Are you sure you'd like to reject this bits 91572788 , [PERSON_NAME] by [PERSON…" at bounding box center [404, 201] width 199 height 116
click at [446, 274] on span "Cancel" at bounding box center [451, 279] width 24 height 11
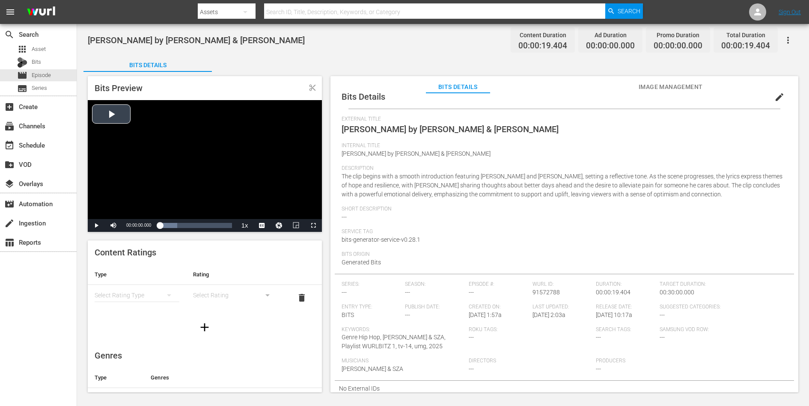
click at [92, 102] on div "Video Player" at bounding box center [205, 159] width 234 height 119
click at [296, 226] on span "Video Player" at bounding box center [296, 226] width 0 height 0
click at [32, 61] on span "Bits" at bounding box center [36, 62] width 9 height 9
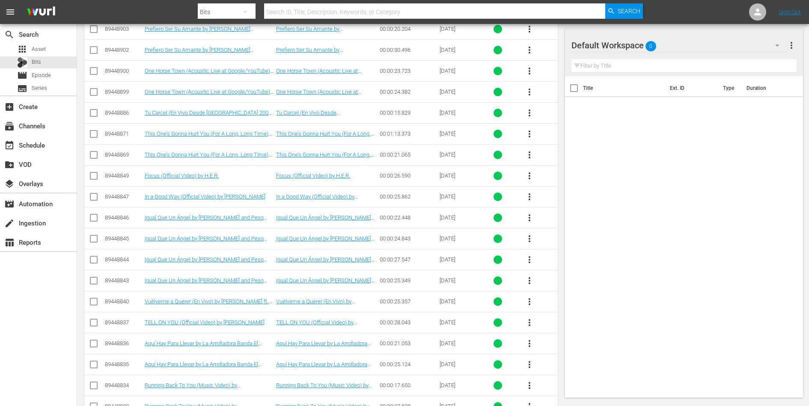
scroll to position [4503, 0]
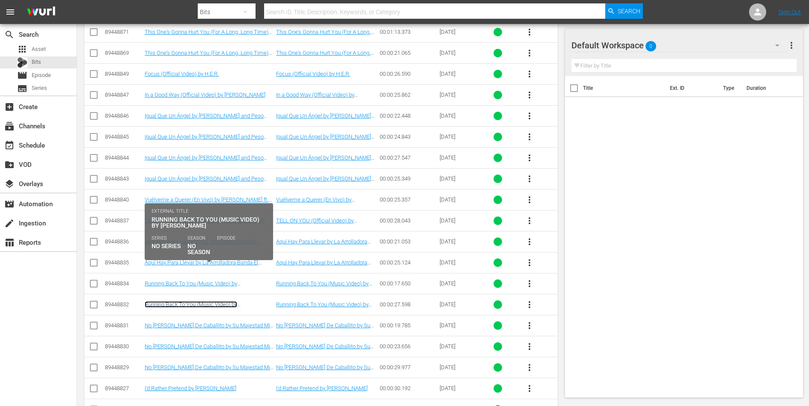
click at [237, 301] on link "Running Back To You (Music Video) by [PERSON_NAME]" at bounding box center [191, 307] width 92 height 13
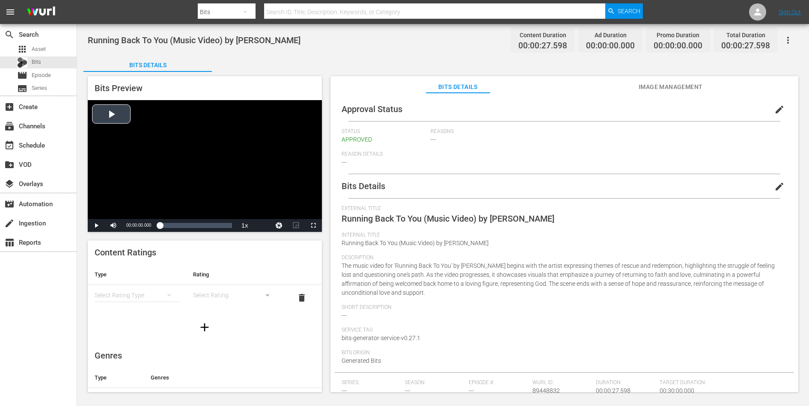
click at [180, 187] on div "Video Player" at bounding box center [205, 159] width 234 height 119
click at [313, 226] on span "Video Player" at bounding box center [313, 226] width 0 height 0
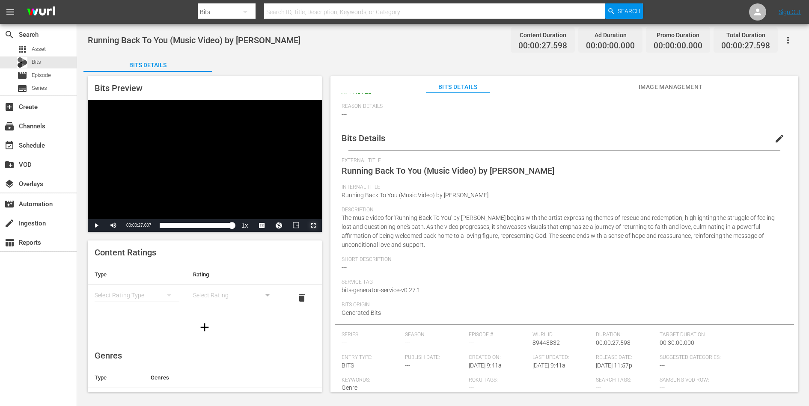
scroll to position [50, 0]
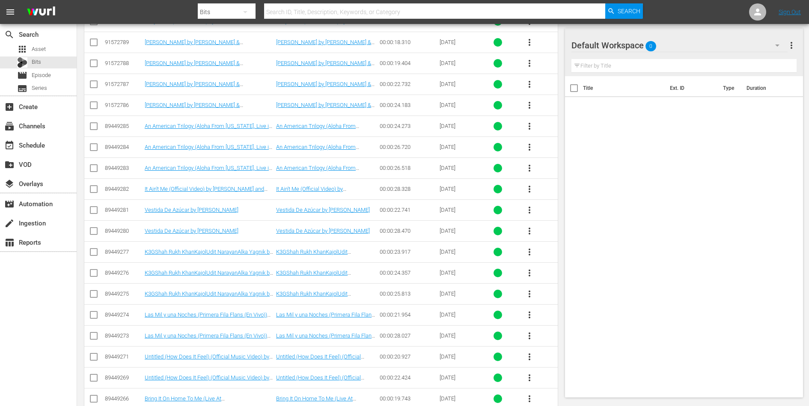
scroll to position [593, 0]
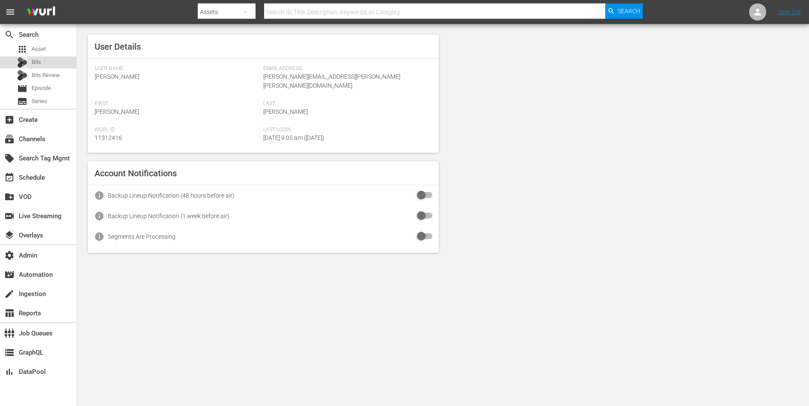
click at [52, 63] on div "Bits" at bounding box center [38, 62] width 77 height 12
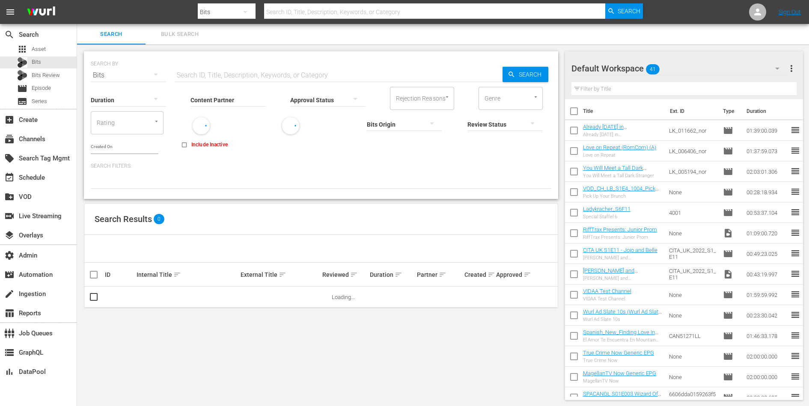
click at [242, 98] on input "Content Partner" at bounding box center [227, 100] width 75 height 31
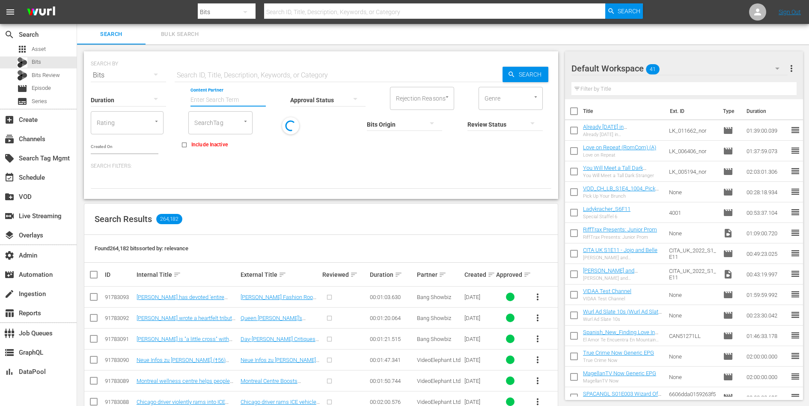
click at [221, 99] on input "Content Partner" at bounding box center [227, 100] width 75 height 31
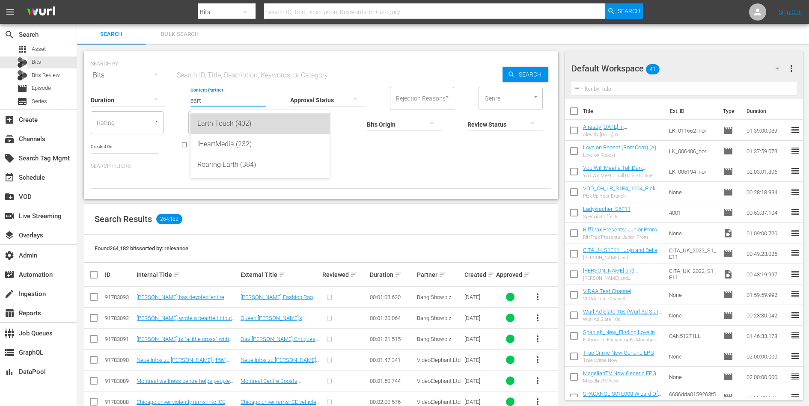
click at [222, 115] on div "Earth Touch (402)" at bounding box center [259, 123] width 125 height 21
type input "Earth Touch (402)"
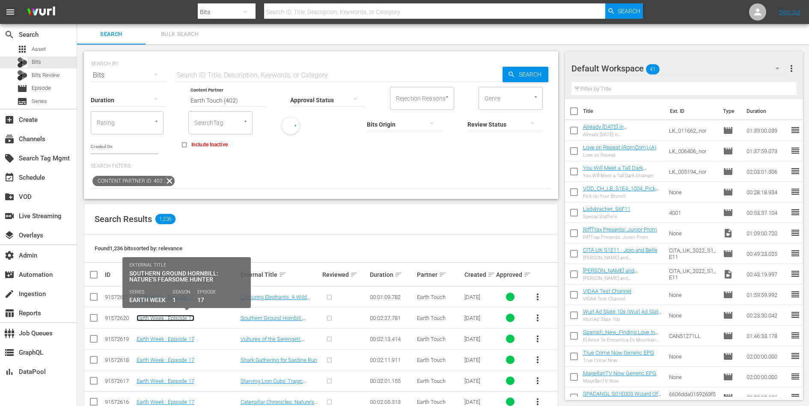
click at [152, 320] on link "Earth Week : Episode 17" at bounding box center [166, 318] width 58 height 6
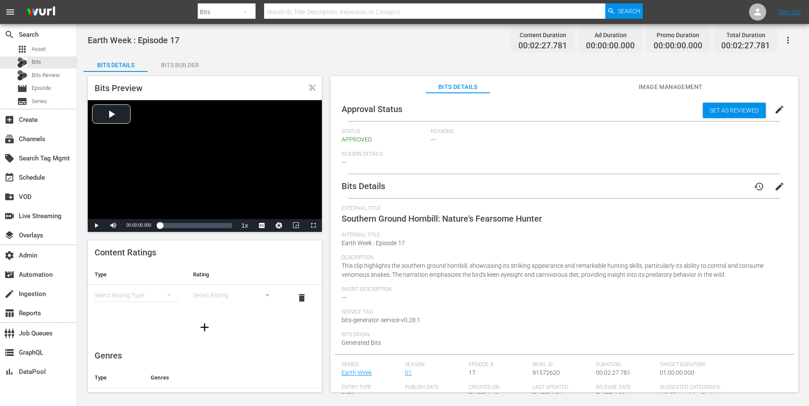
click at [793, 42] on button "button" at bounding box center [788, 40] width 21 height 21
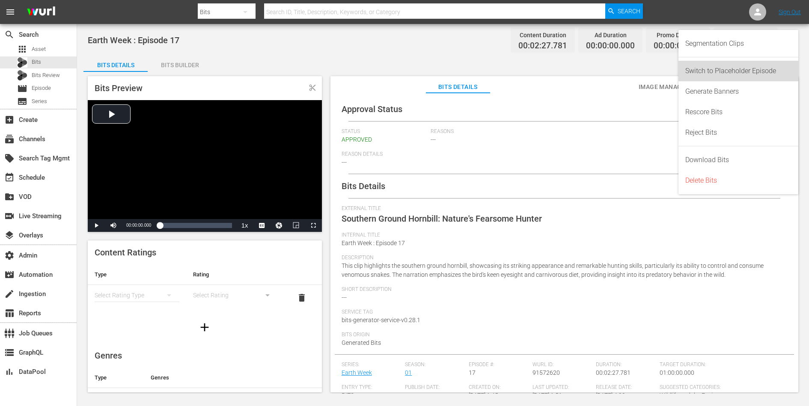
click at [776, 68] on div "Switch to Placeholder Episode" at bounding box center [738, 71] width 106 height 21
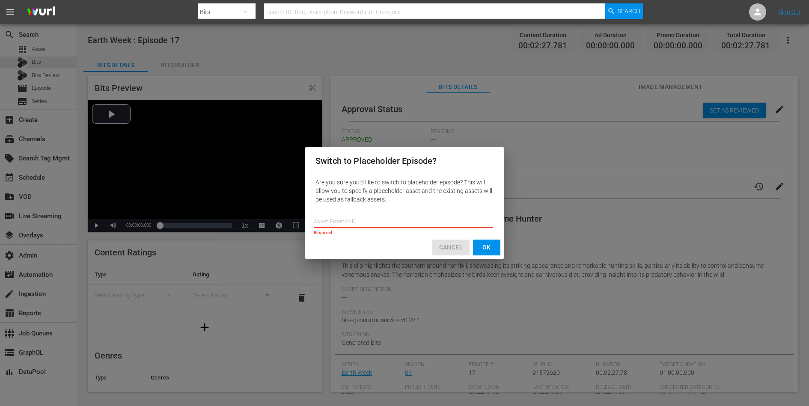
click at [457, 251] on span "Cancel" at bounding box center [451, 247] width 24 height 11
